Goal: Task Accomplishment & Management: Manage account settings

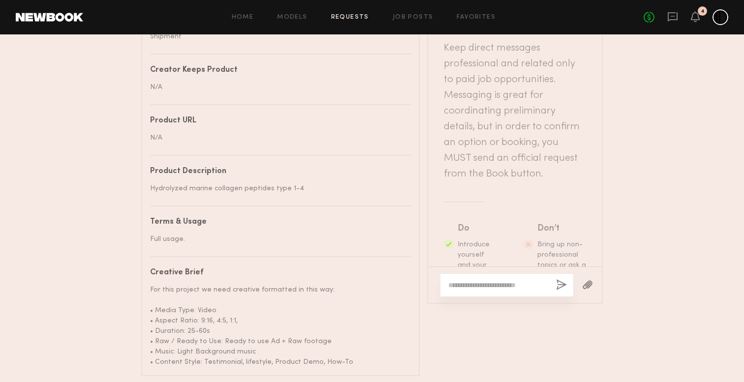
scroll to position [2065, 0]
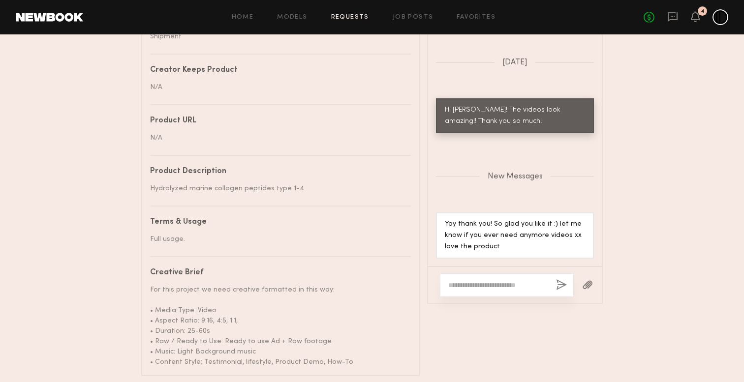
click at [688, 9] on header "Home Models Requests Job Posts Favorites Sign Out No fees up to $5,000 4" at bounding box center [372, 17] width 744 height 34
click at [690, 18] on div "No fees up to $5,000 4" at bounding box center [686, 17] width 85 height 16
click at [697, 18] on icon at bounding box center [695, 16] width 8 height 7
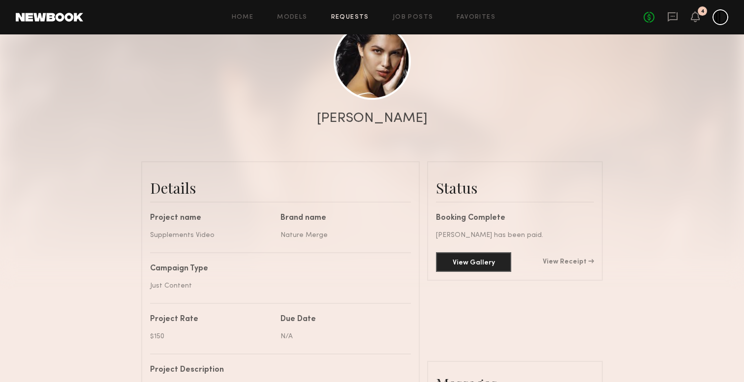
scroll to position [0, 0]
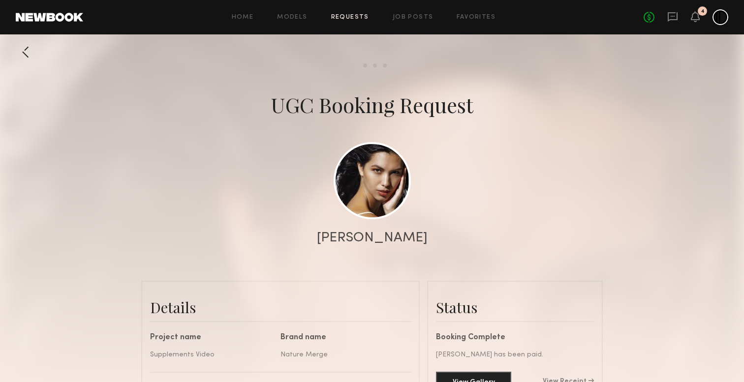
click at [22, 51] on div at bounding box center [26, 52] width 20 height 20
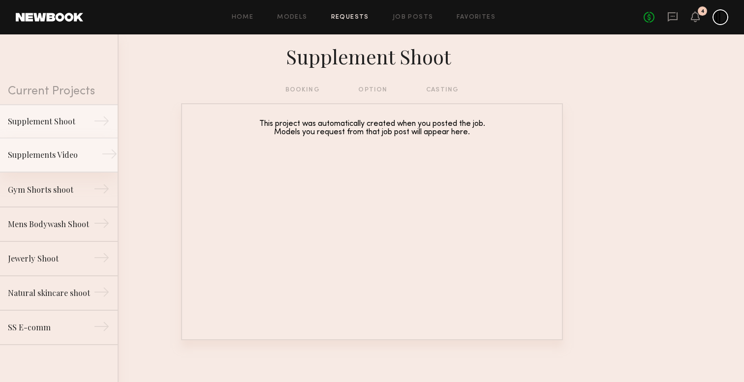
click at [78, 150] on div "Supplements Video" at bounding box center [51, 155] width 86 height 12
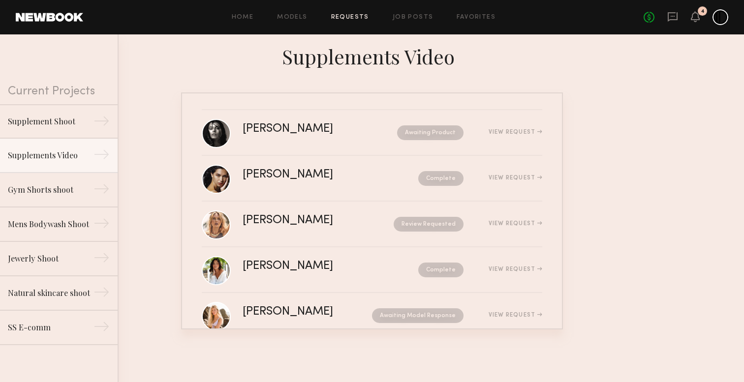
click at [430, 193] on link "[PERSON_NAME] Complete View Request" at bounding box center [372, 179] width 340 height 46
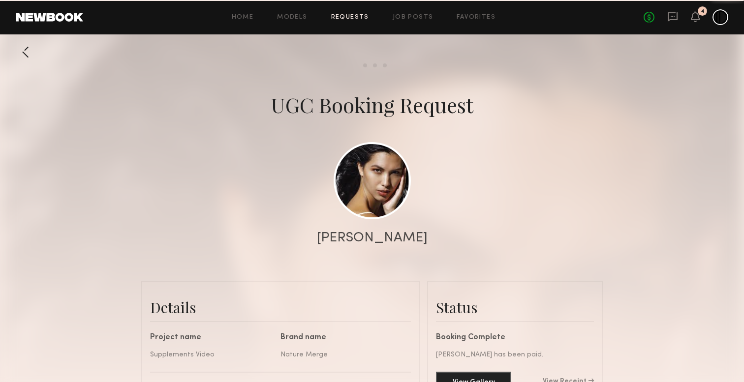
scroll to position [1990, 0]
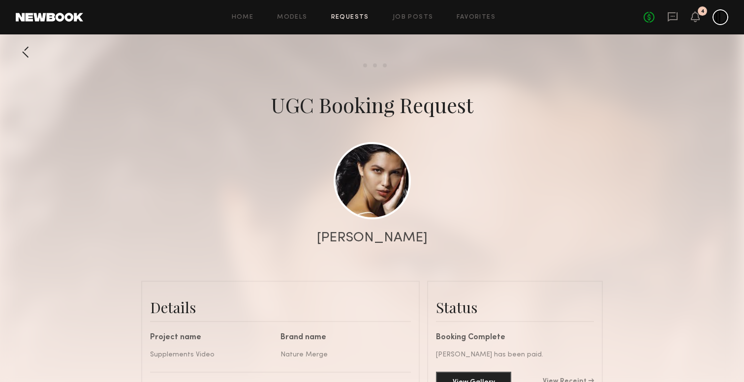
click at [28, 52] on div at bounding box center [26, 52] width 20 height 20
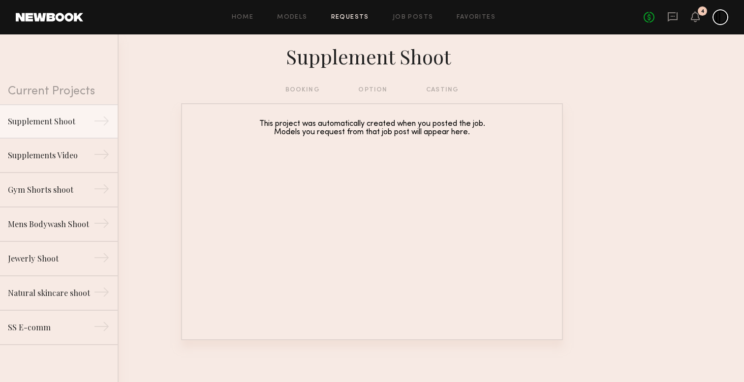
click at [364, 89] on div "booking option casting" at bounding box center [372, 90] width 174 height 11
click at [304, 88] on div "booking option casting" at bounding box center [372, 90] width 174 height 11
click at [67, 157] on div "Supplements Video" at bounding box center [51, 155] width 86 height 12
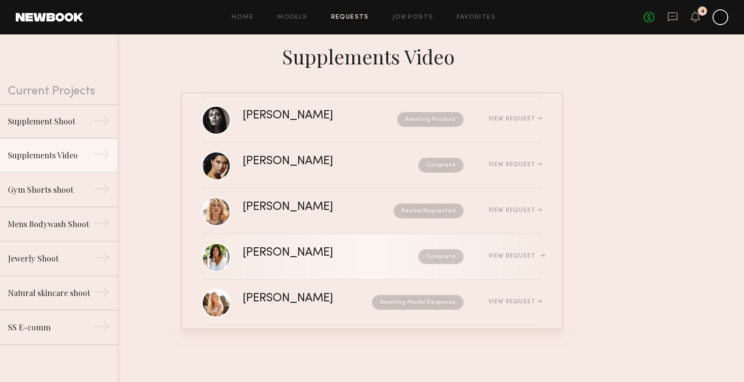
scroll to position [16, 0]
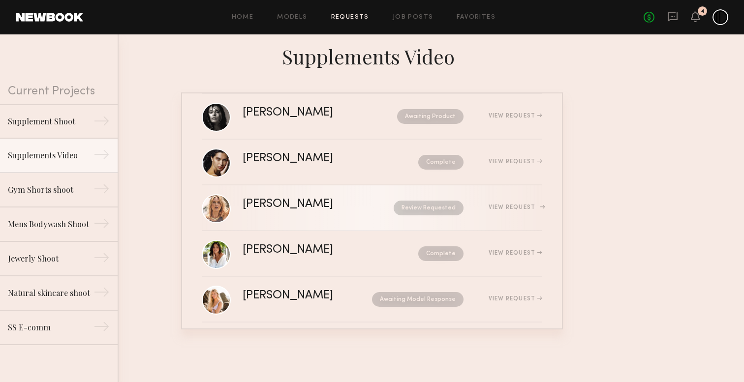
click at [490, 205] on div "View Request" at bounding box center [502, 207] width 79 height 7
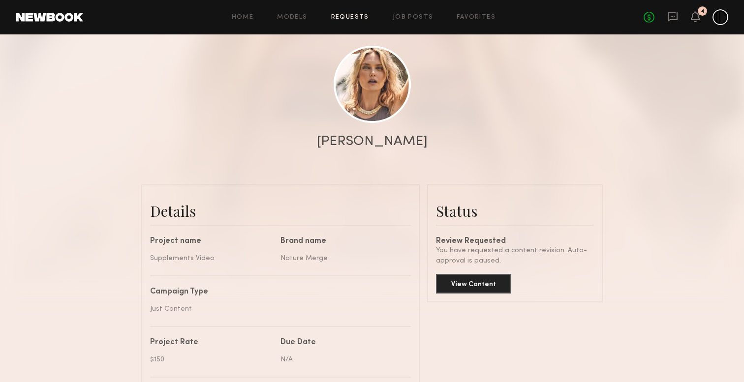
scroll to position [97, 0]
click at [470, 283] on button "View Content" at bounding box center [473, 283] width 75 height 20
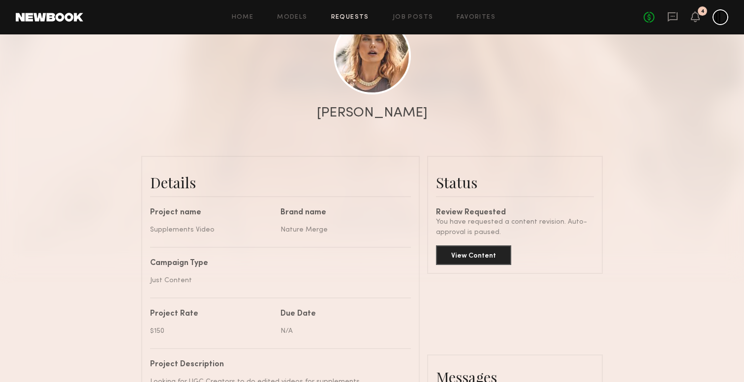
scroll to position [1439, 0]
